Goal: Complete application form: Complete application form

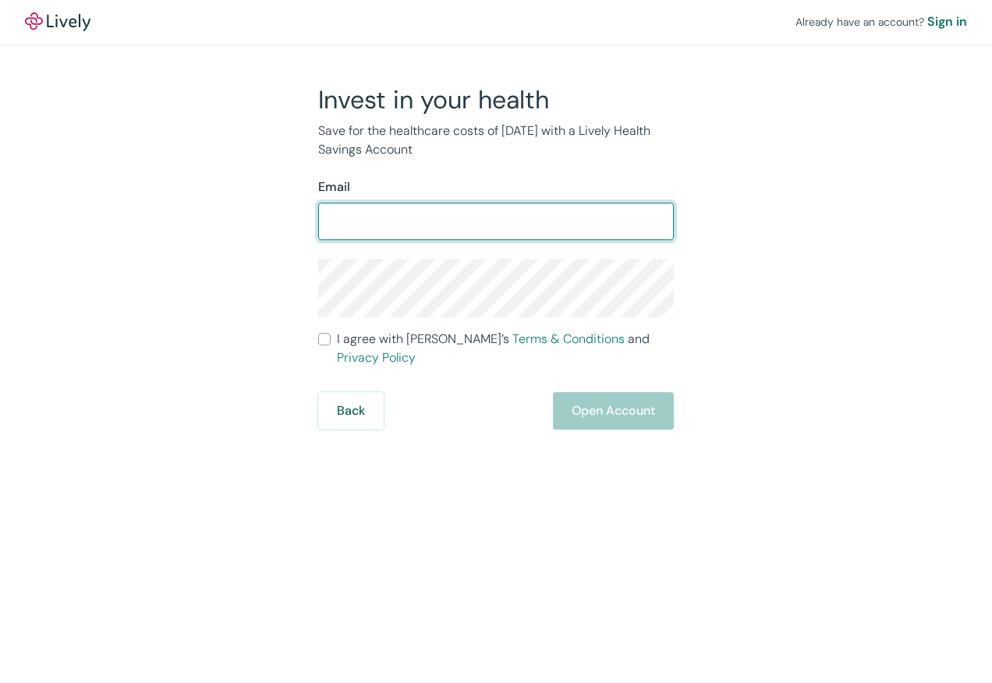
click at [399, 237] on input "Email" at bounding box center [496, 221] width 356 height 31
type input "marilyn3758@twc.com"
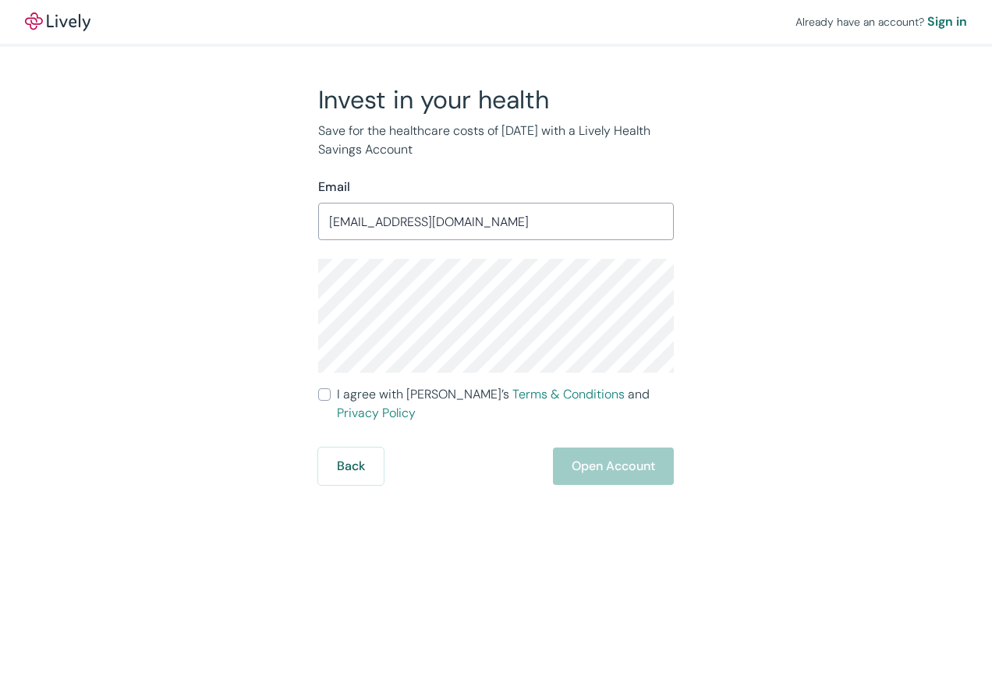
click at [473, 555] on div "Already have an account? Sign in Invest in your health Save for the healthcare …" at bounding box center [496, 341] width 992 height 683
click at [321, 401] on input "I agree with Lively’s Terms & Conditions and Privacy Policy" at bounding box center [324, 395] width 12 height 12
checkbox input "true"
click at [553, 474] on button "Open Account" at bounding box center [613, 466] width 121 height 37
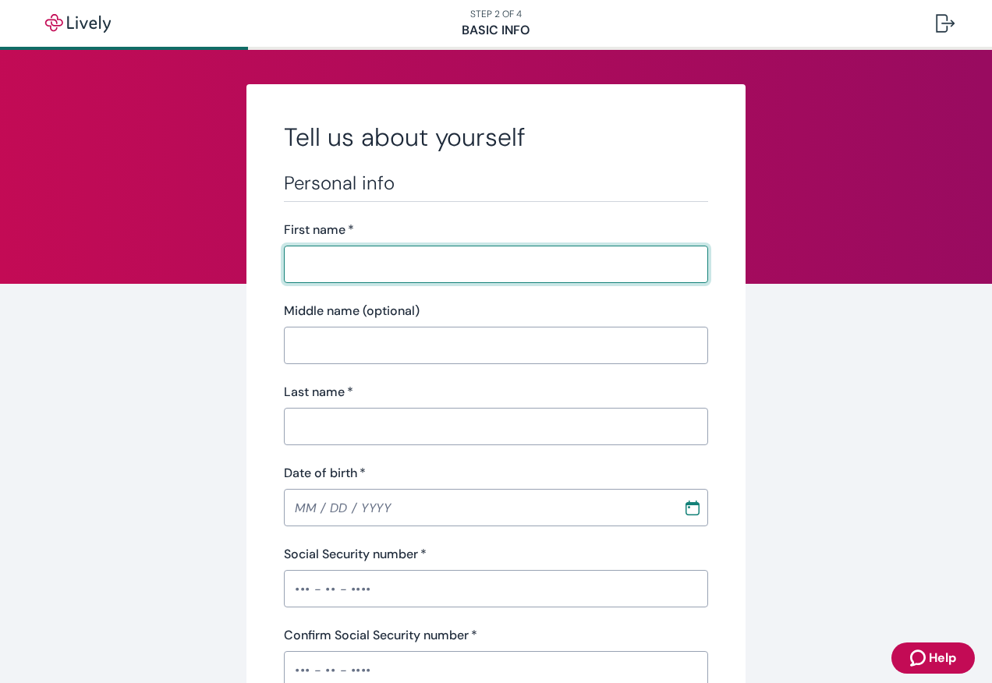
click at [337, 275] on input "First name   *" at bounding box center [496, 264] width 424 height 31
type input "[PERSON_NAME]"
type input "C"
type input "[PERSON_NAME]"
type input "[DATE]"
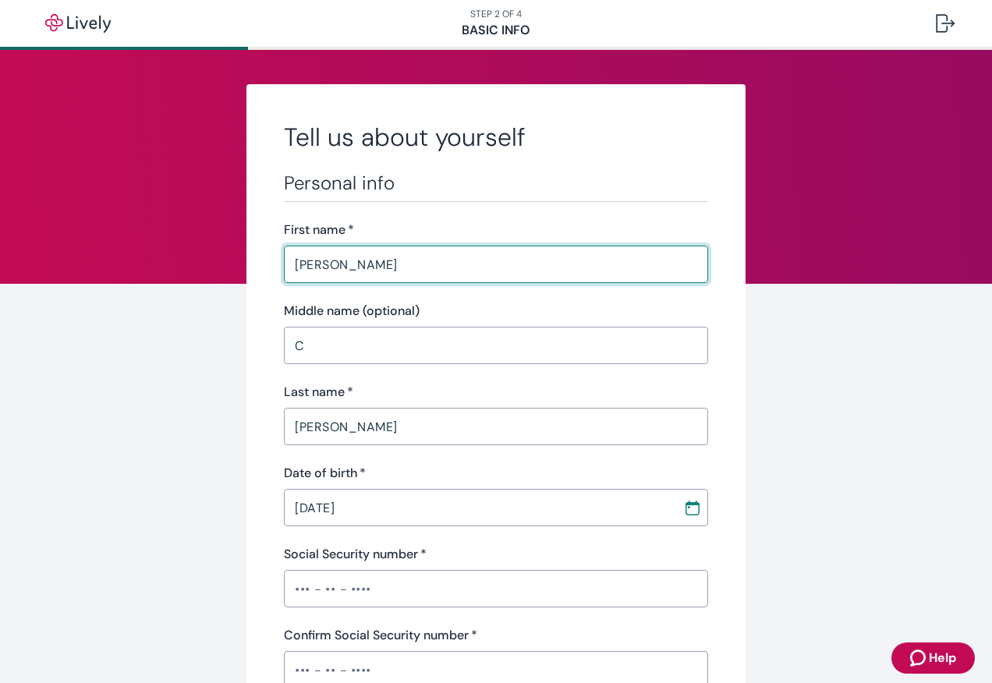
type input "•••-•"
type input "retired"
type input "[PHONE_NUMBER]"
type input "[STREET_ADDRESS],"
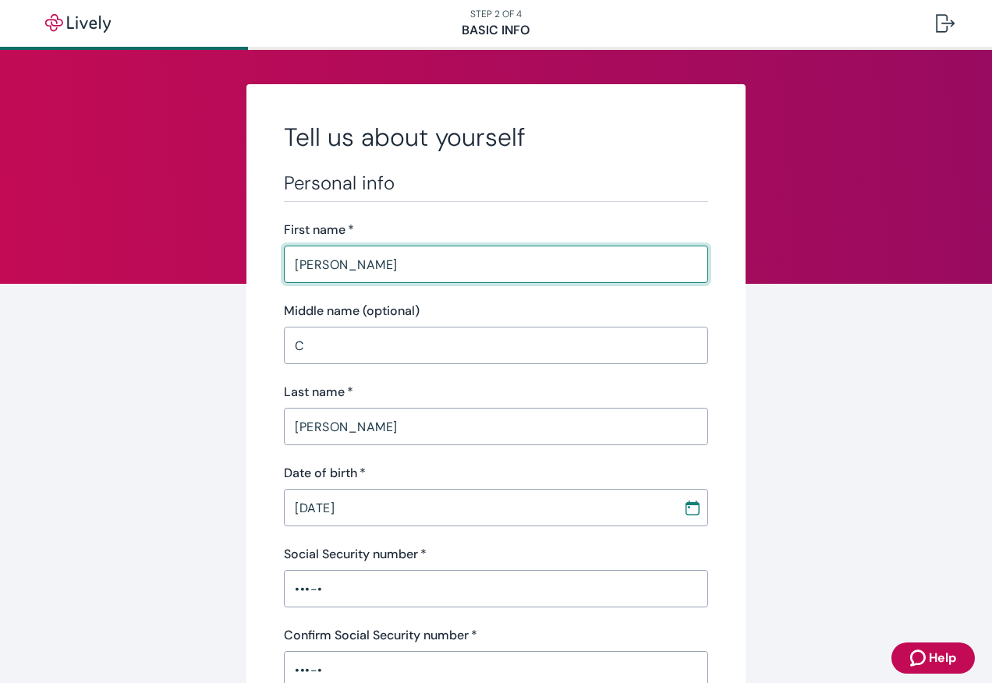
type input "[STREET_ADDRESS]"
type input "[PERSON_NAME]"
type input "ME"
type input "04605"
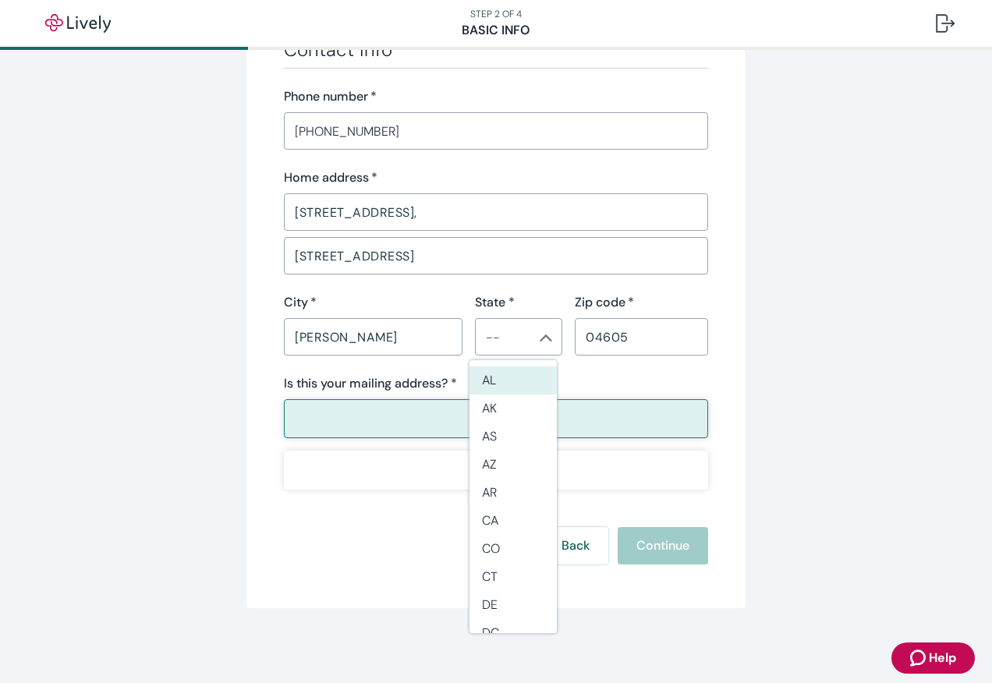
scroll to position [1297, 0]
click at [606, 541] on div "Back Continue" at bounding box center [496, 545] width 424 height 37
click at [523, 599] on li "ME" at bounding box center [513, 609] width 87 height 28
type input "ME"
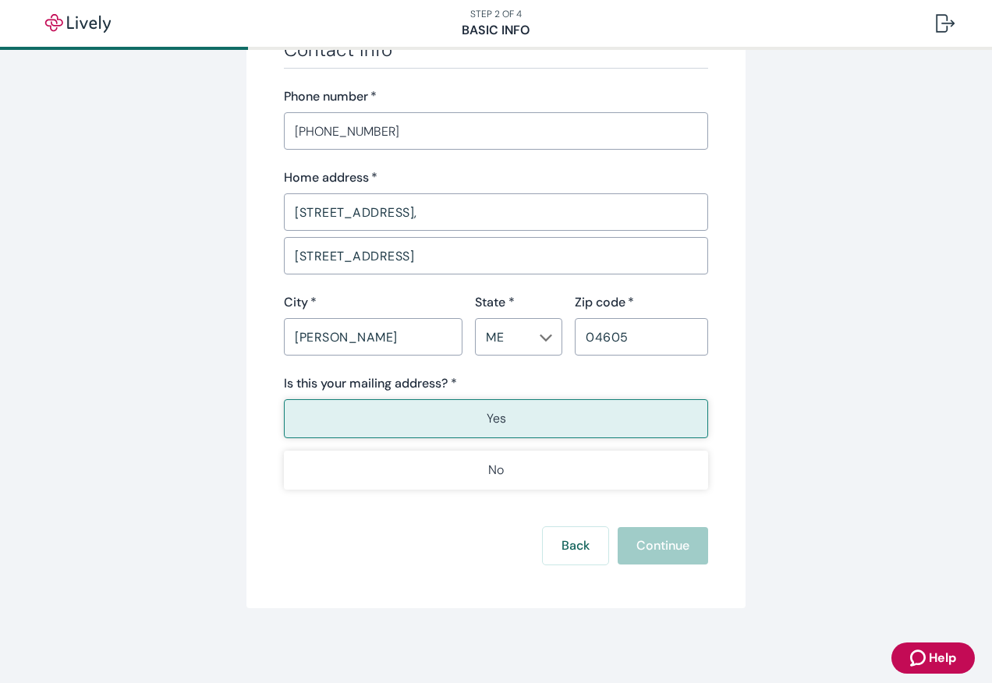
click at [660, 538] on div "Back Continue" at bounding box center [496, 545] width 424 height 37
drag, startPoint x: 660, startPoint y: 538, endPoint x: 538, endPoint y: 557, distance: 123.9
click at [543, 557] on button "Back" at bounding box center [576, 545] width 66 height 37
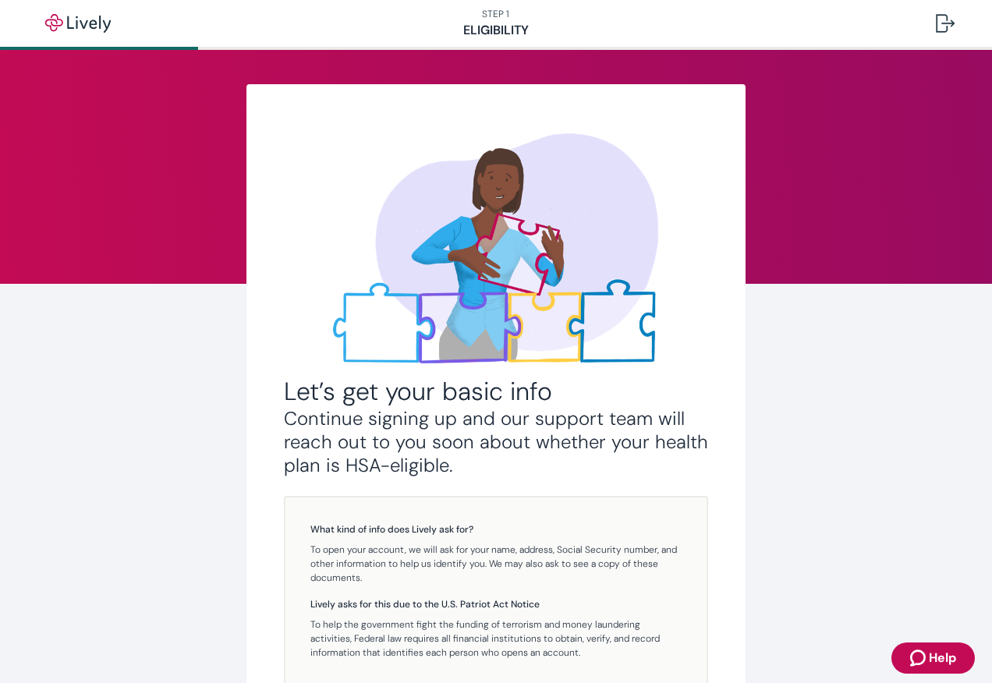
scroll to position [197, 0]
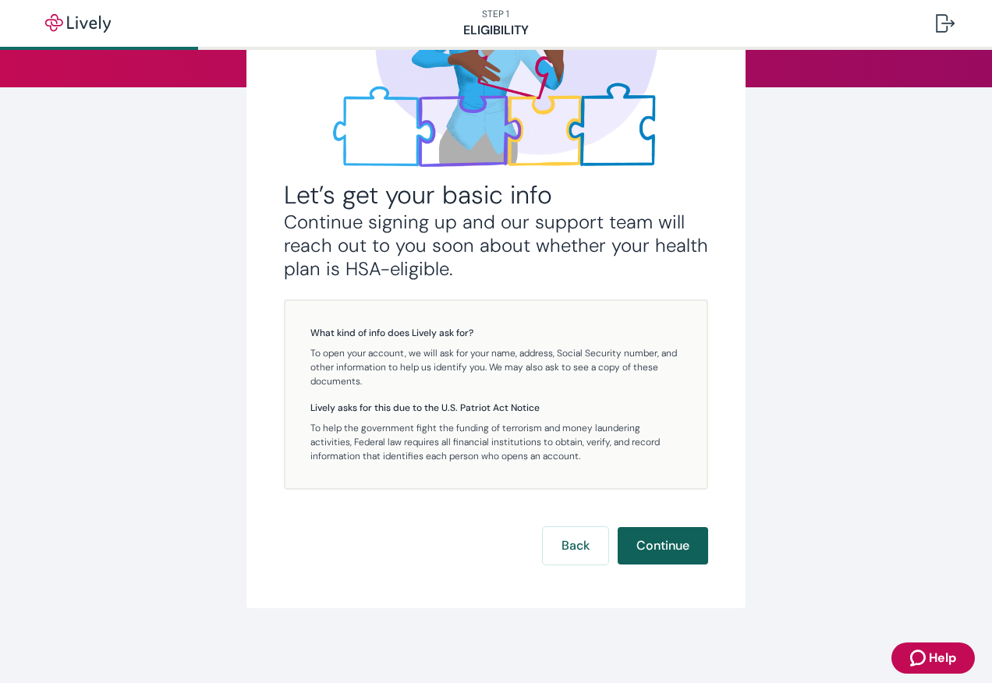
click at [662, 542] on button "Continue" at bounding box center [663, 545] width 91 height 37
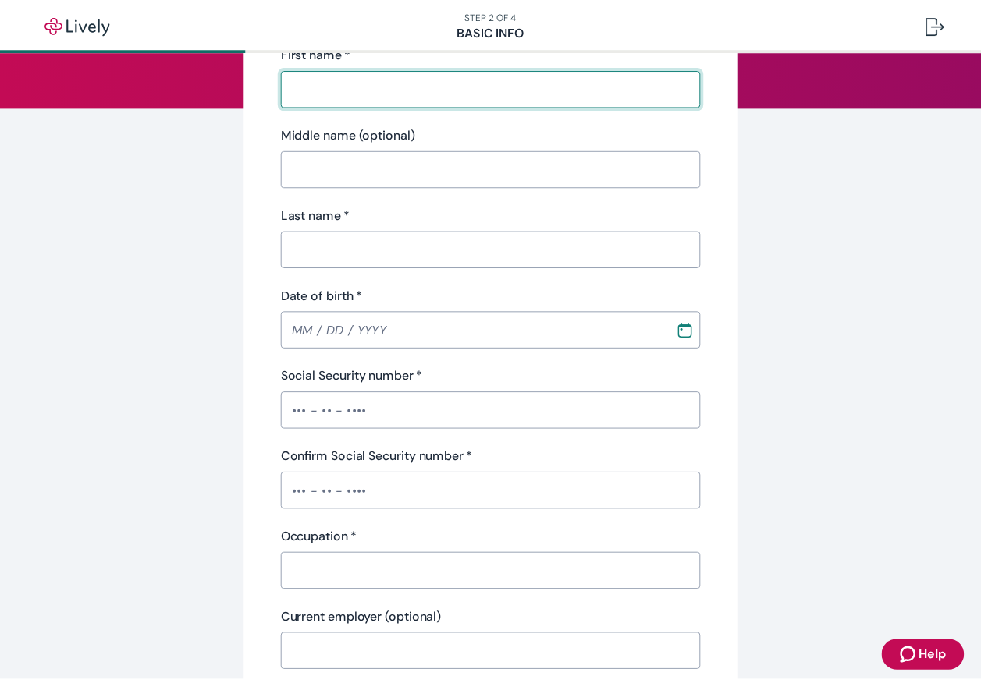
scroll to position [156, 0]
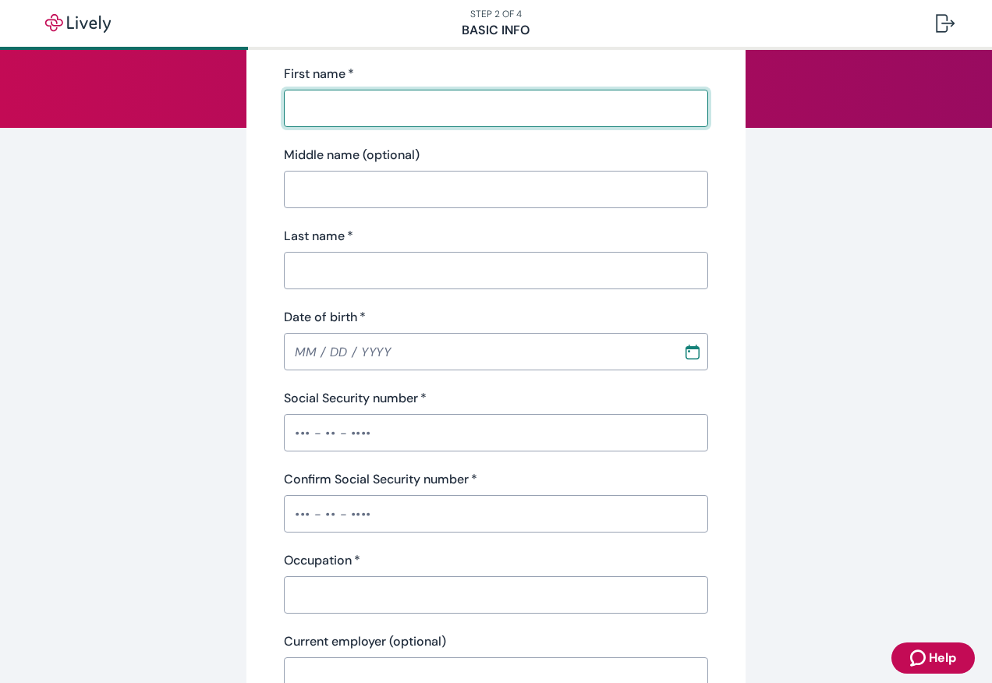
click at [622, 124] on input "First name   *" at bounding box center [496, 108] width 424 height 31
type input "[PERSON_NAME]"
type input "C"
type input "[PERSON_NAME]"
type input "[DATE]"
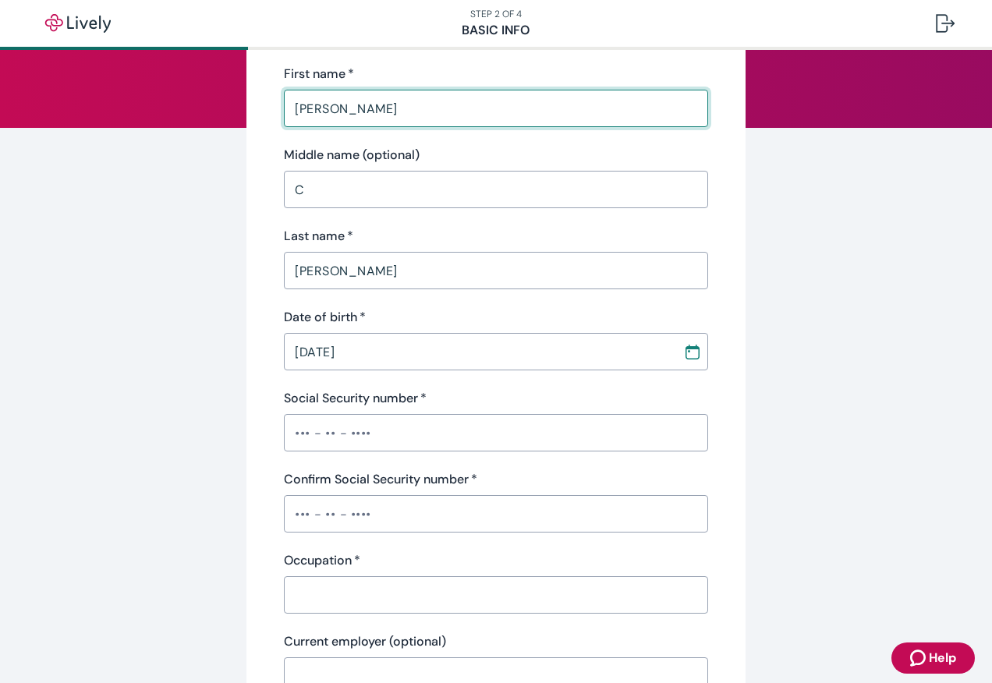
type input "retired"
type input "[PHONE_NUMBER]"
type input "[STREET_ADDRESS],"
type input "[STREET_ADDRESS]"
type input "[PERSON_NAME]"
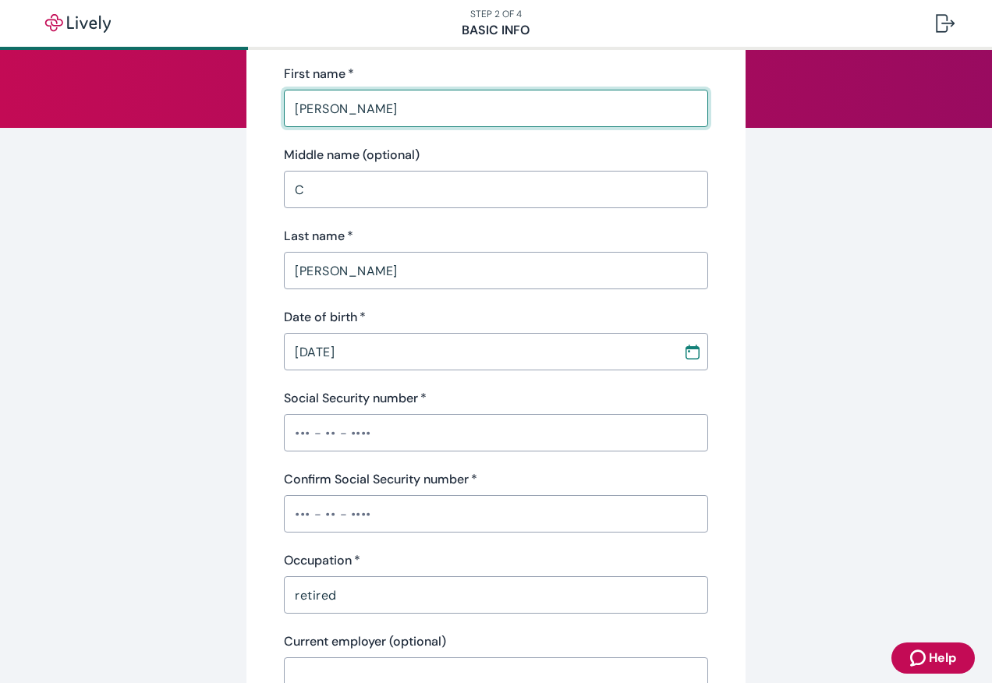
type input "ME"
type input "04605"
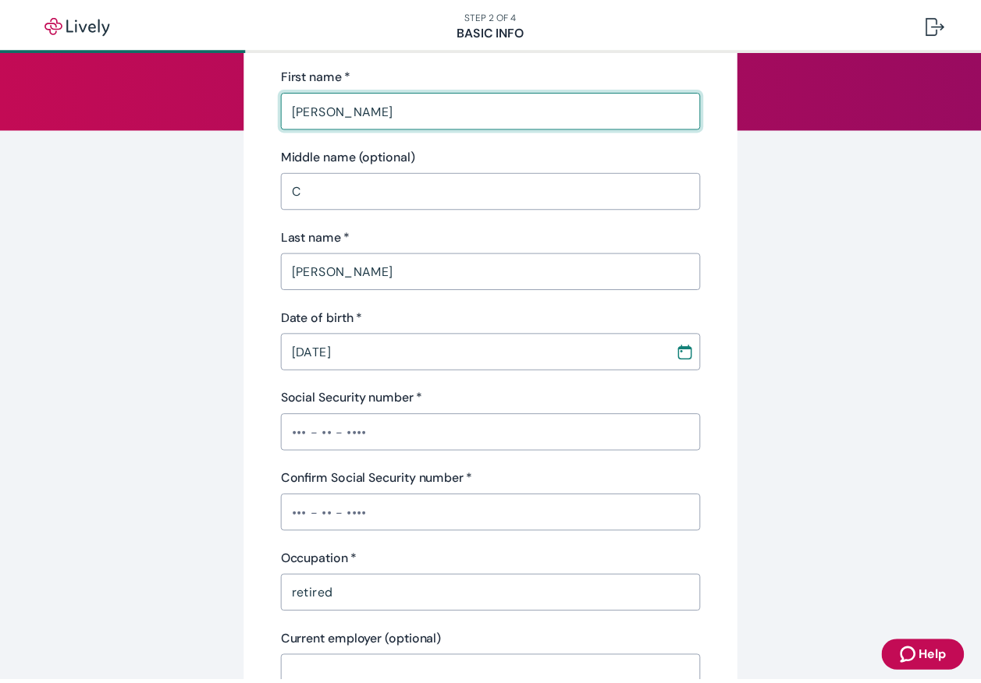
scroll to position [390, 0]
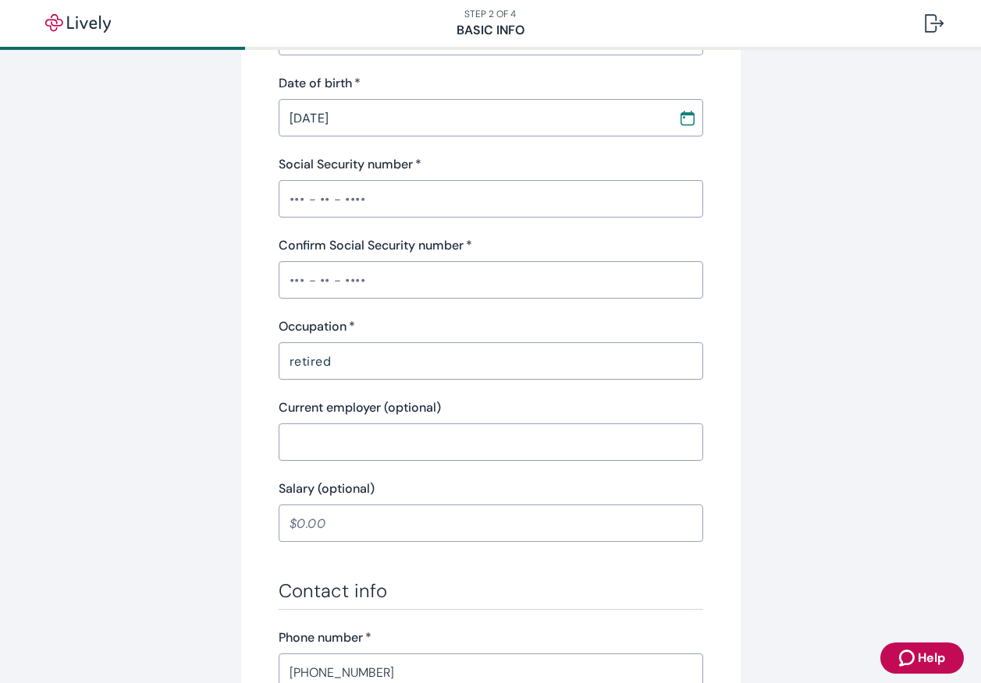
click at [364, 215] on input "Social Security number   *" at bounding box center [491, 198] width 424 height 31
type input "•••-•"
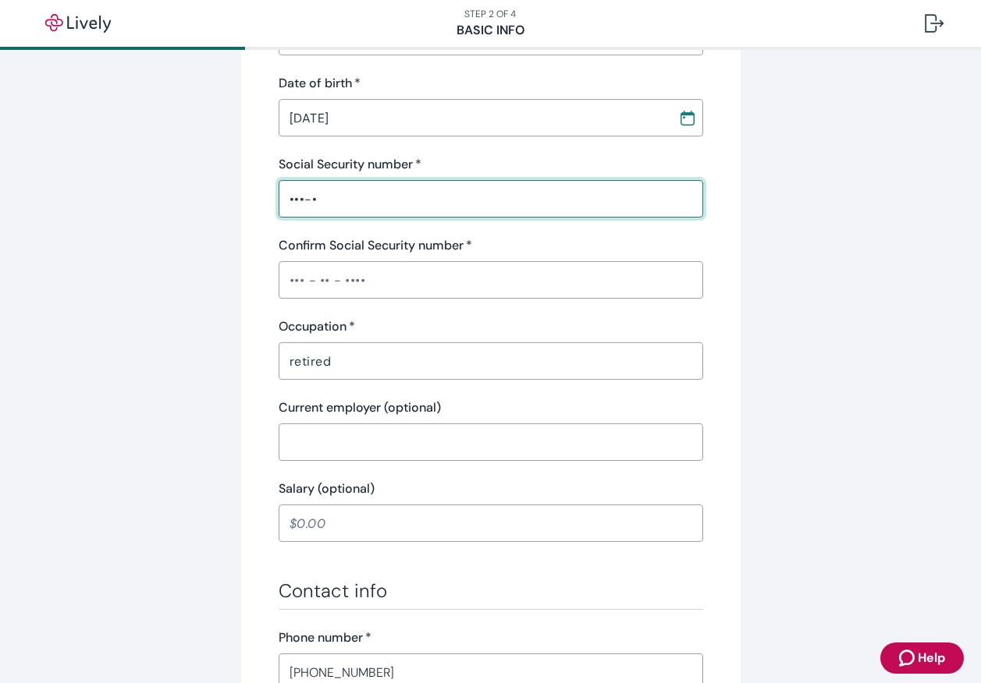
type input "[PERSON_NAME]"
type input "ME"
type input "•"
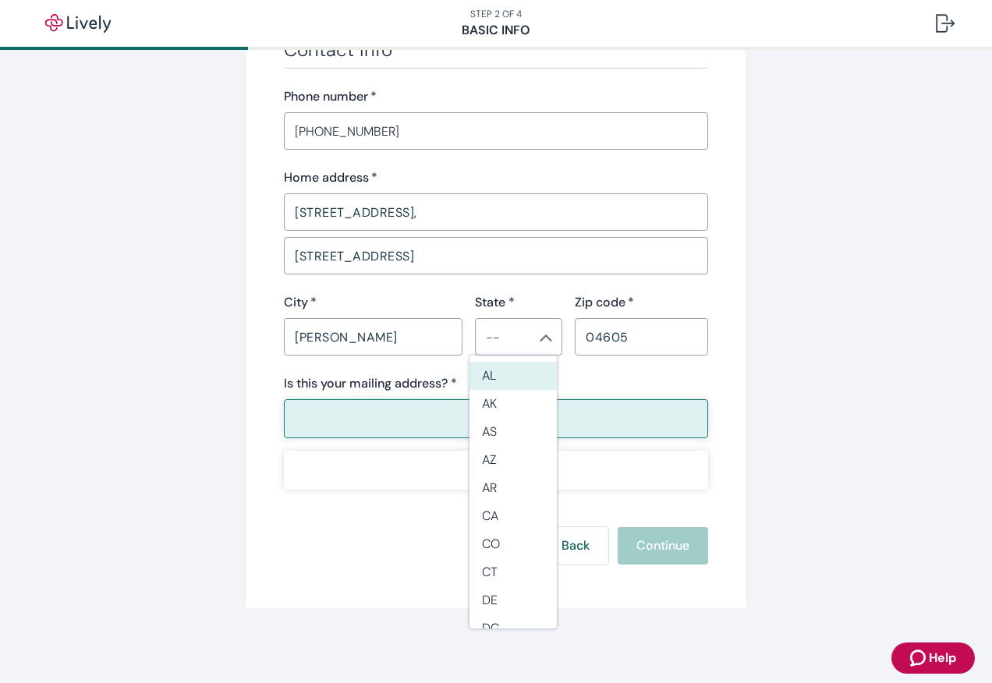
scroll to position [1297, 0]
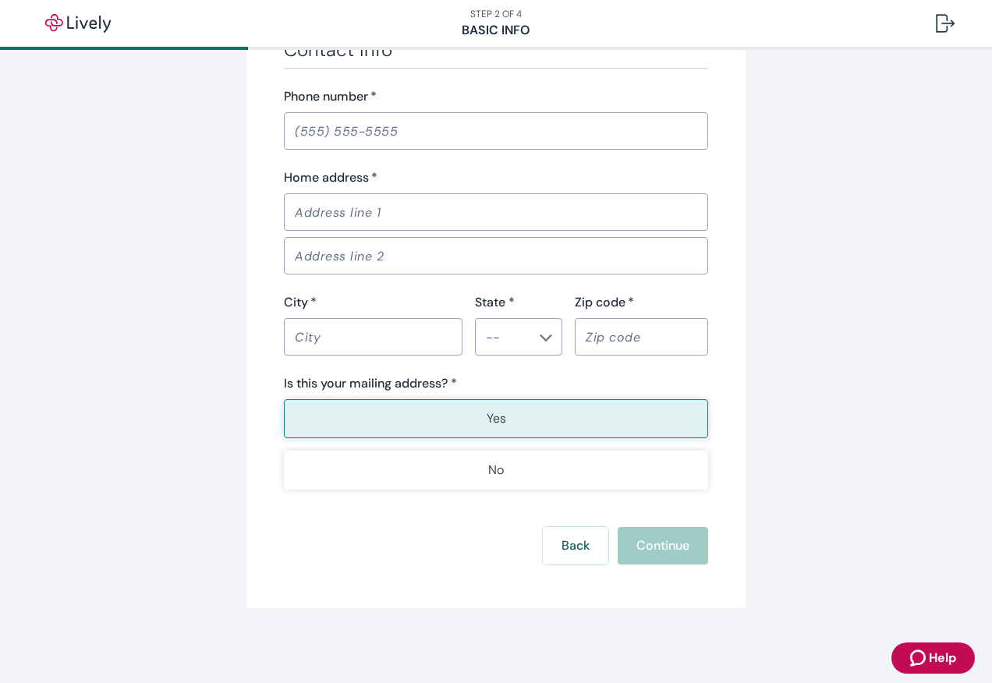
scroll to position [1297, 0]
